Goal: Transaction & Acquisition: Purchase product/service

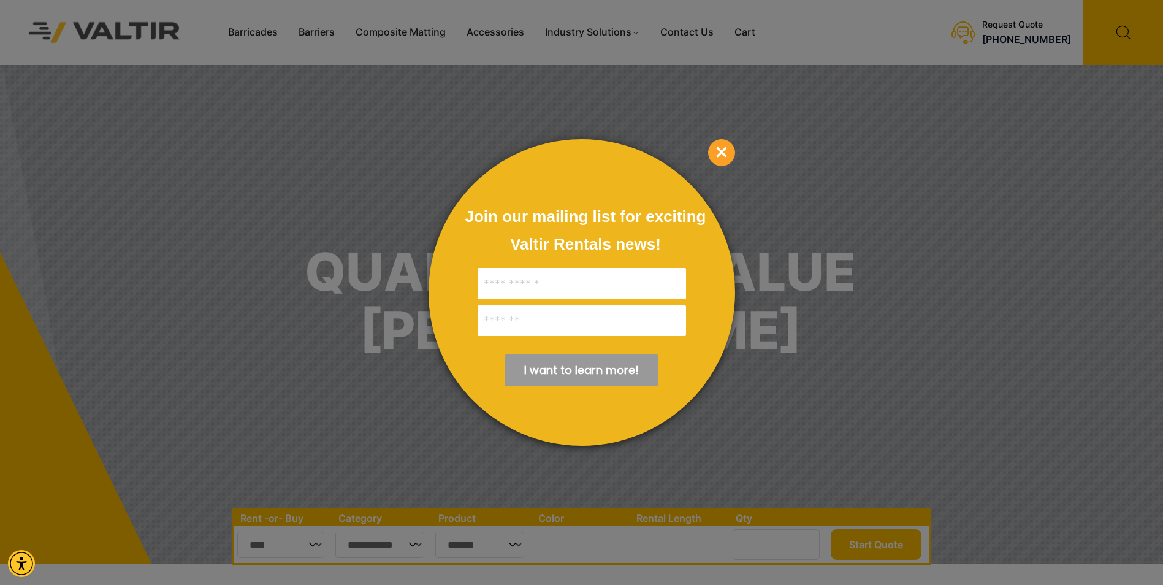
click at [724, 148] on span "×" at bounding box center [721, 152] width 27 height 27
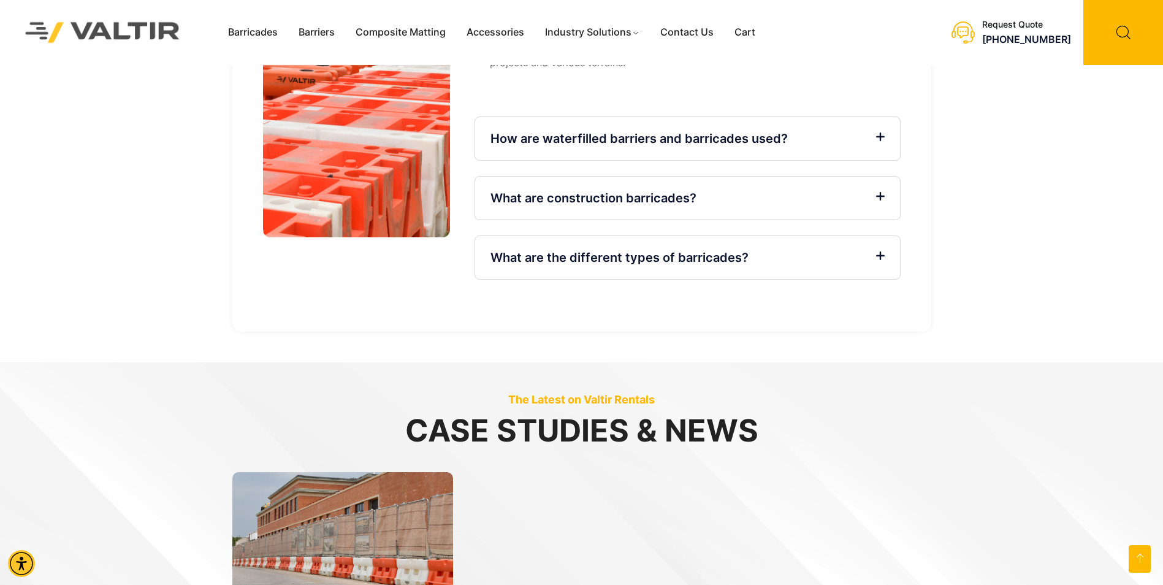
scroll to position [2796, 0]
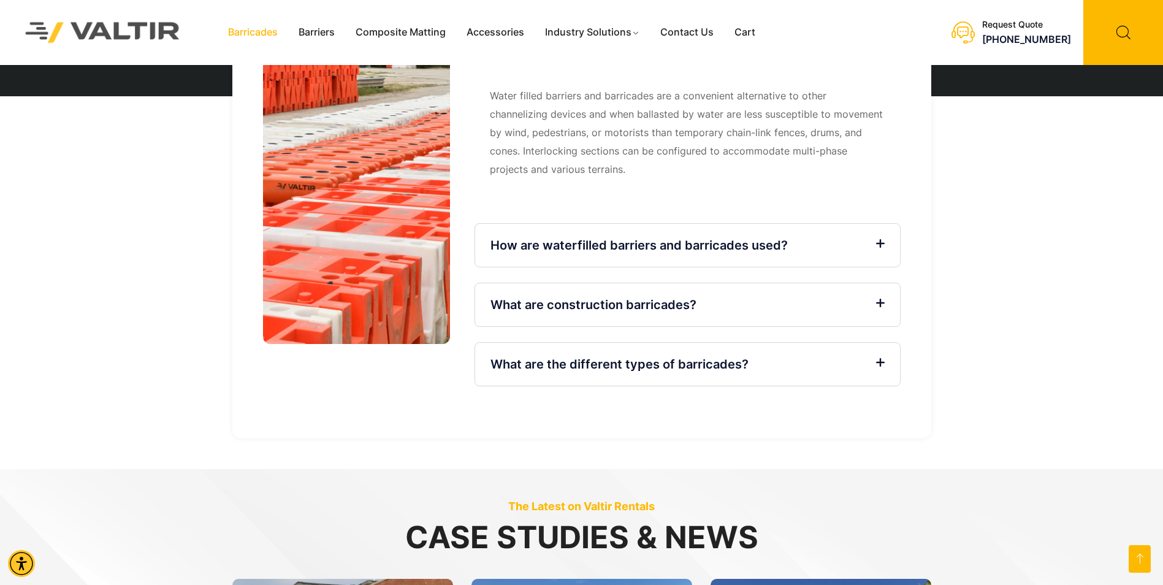
click at [254, 33] on link "Barricades" at bounding box center [253, 32] width 71 height 18
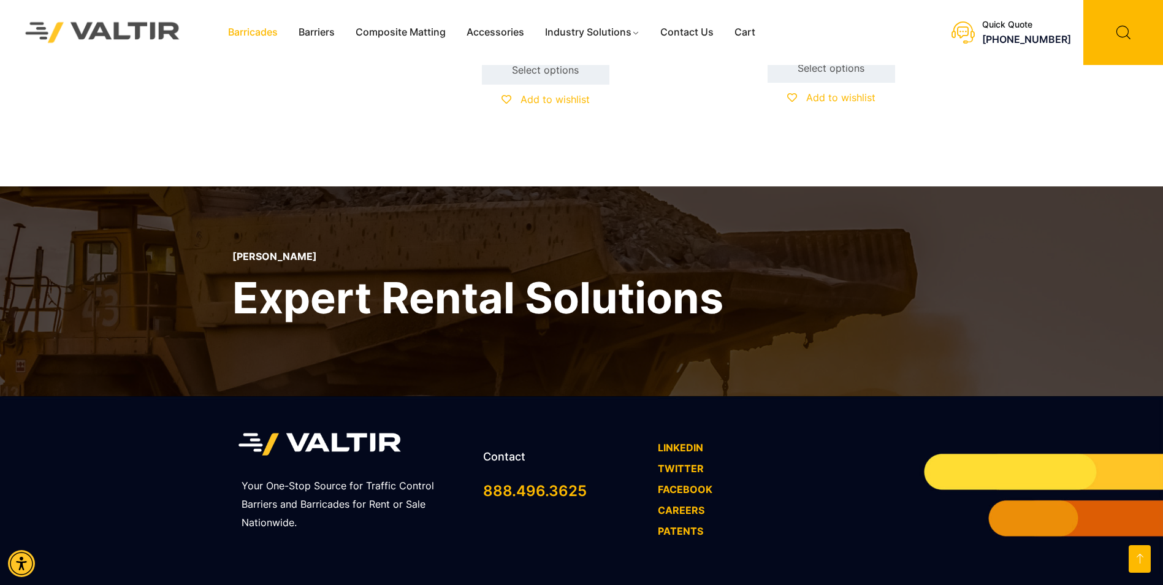
scroll to position [1125, 0]
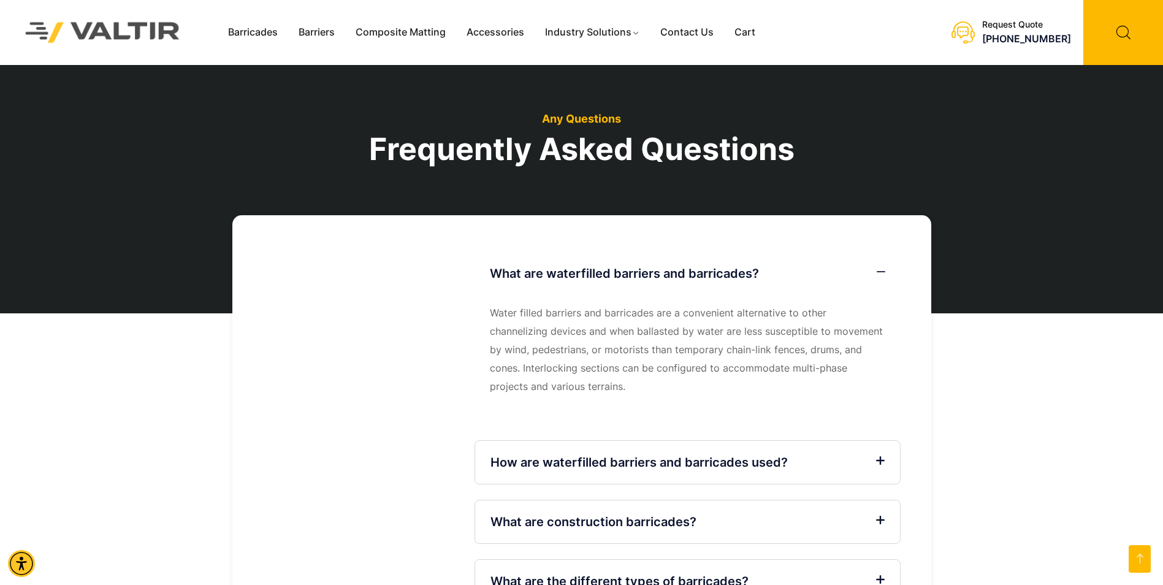
scroll to position [2637, 0]
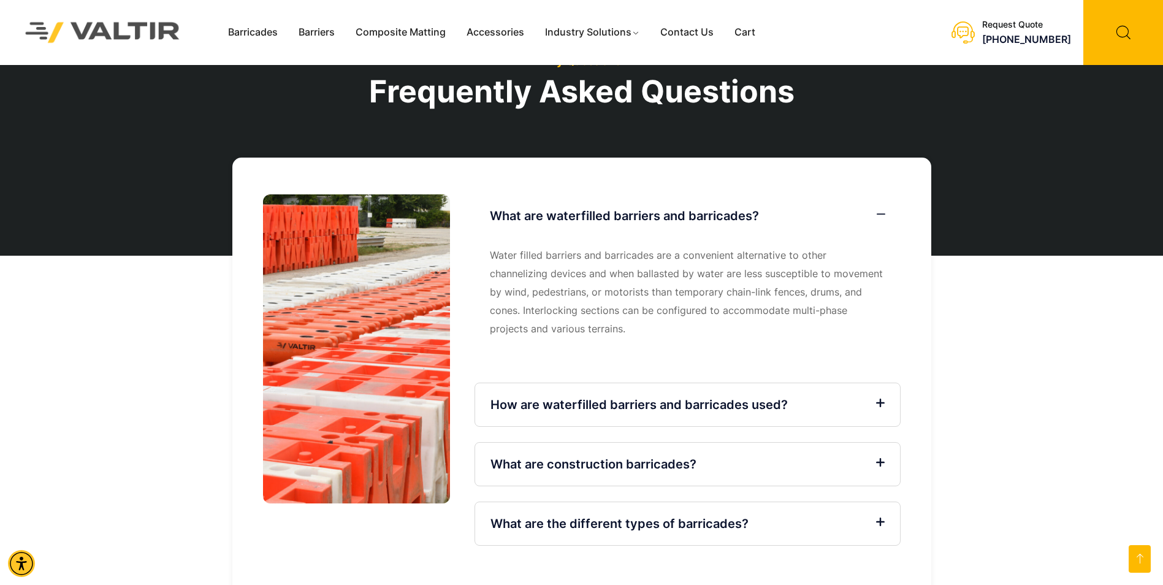
click at [884, 518] on icon at bounding box center [880, 523] width 9 height 10
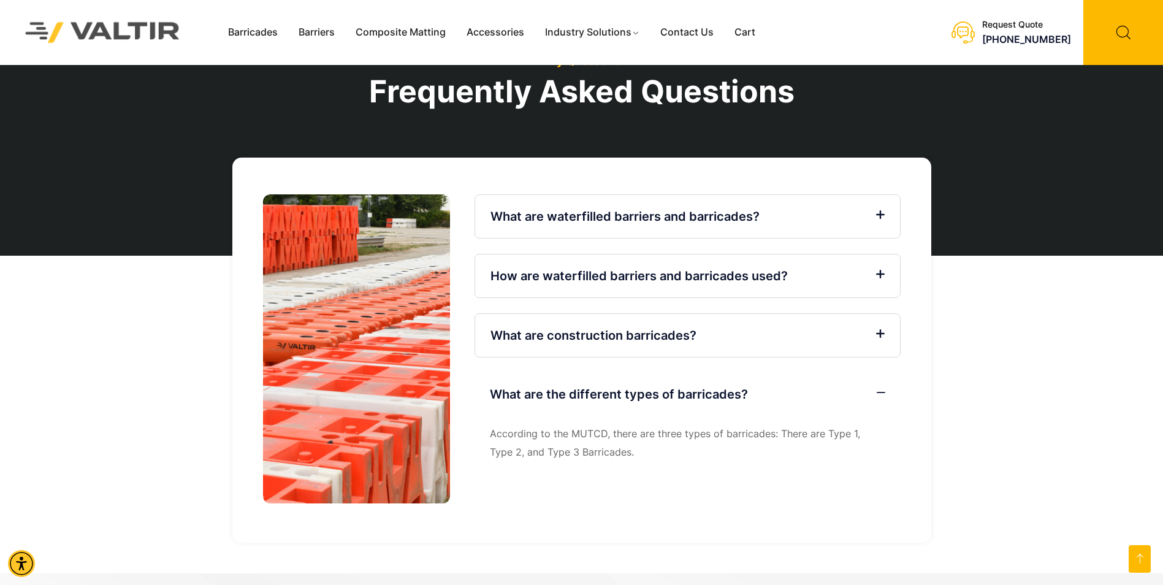
click at [882, 329] on icon at bounding box center [880, 334] width 9 height 10
